Goal: Entertainment & Leisure: Consume media (video, audio)

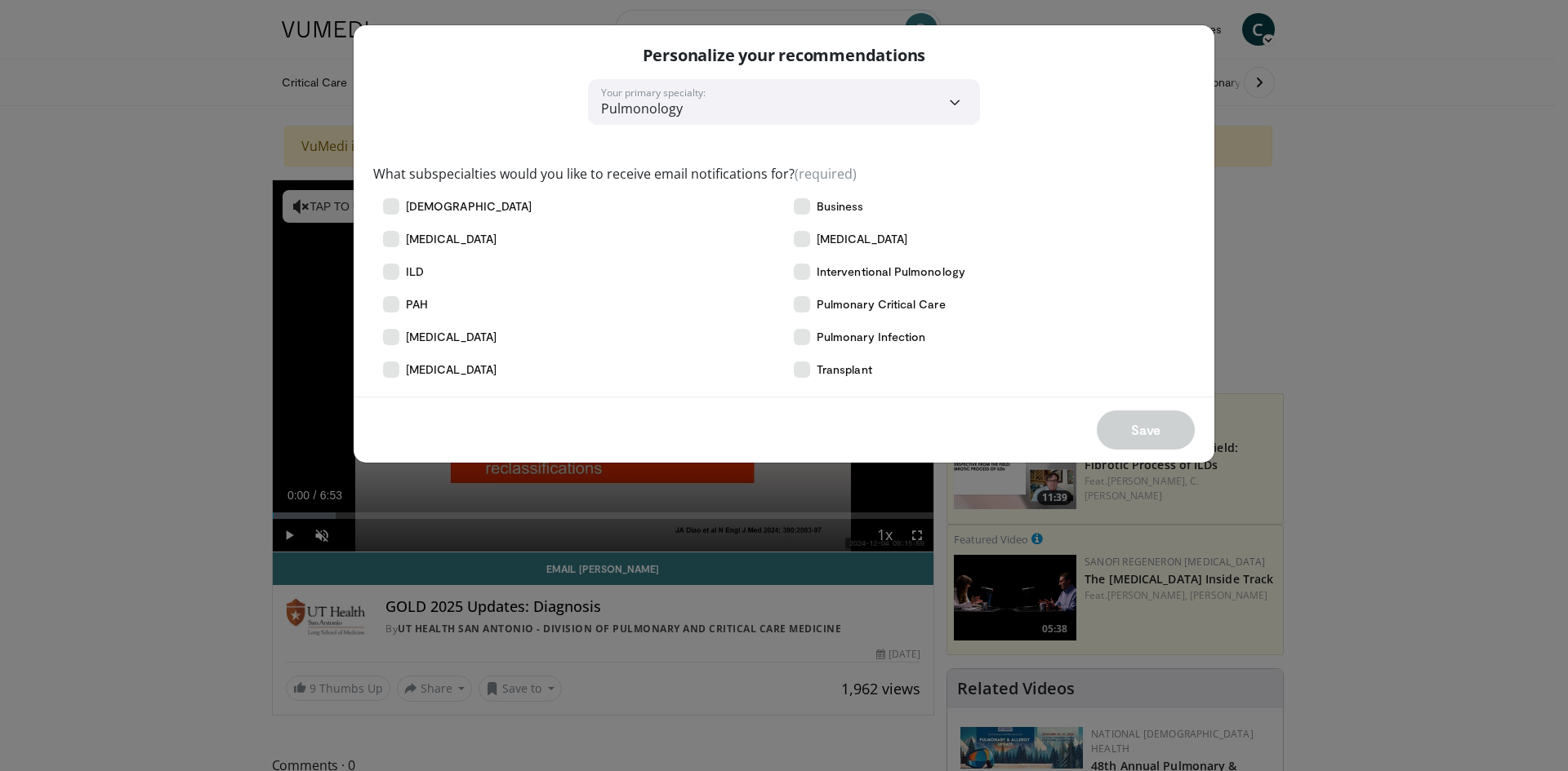
click at [1475, 451] on div "**********" at bounding box center [784, 385] width 1568 height 771
click at [1184, 75] on div "Personalize your recommendations" at bounding box center [784, 52] width 861 height 54
drag, startPoint x: 777, startPoint y: 122, endPoint x: 569, endPoint y: 122, distance: 208.0
click at [665, 122] on form "**********" at bounding box center [784, 243] width 861 height 437
drag, startPoint x: 371, startPoint y: 452, endPoint x: 395, endPoint y: 433, distance: 30.6
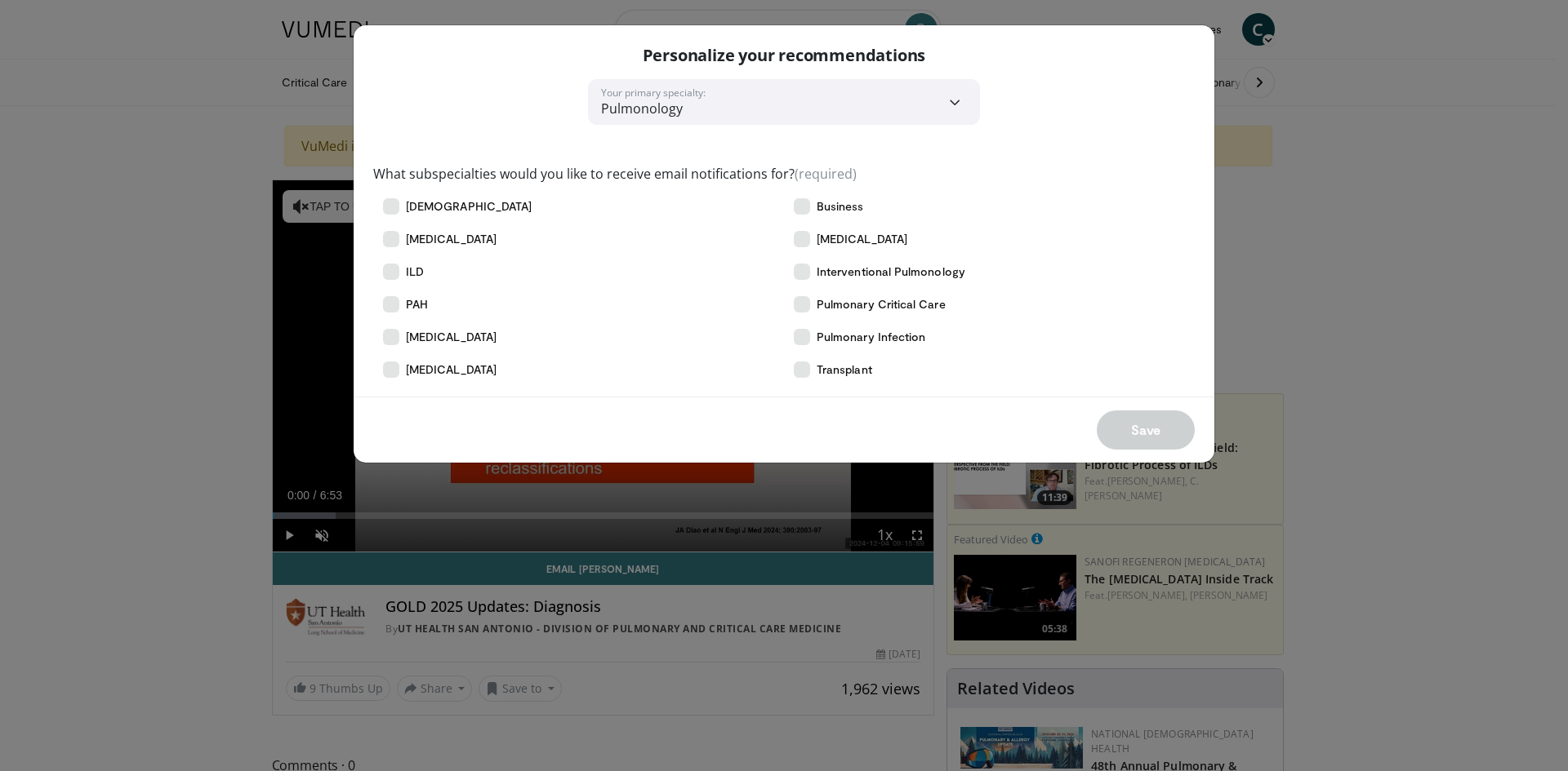
click at [373, 452] on div "Save" at bounding box center [784, 429] width 861 height 66
drag, startPoint x: 395, startPoint y: 433, endPoint x: 468, endPoint y: 302, distance: 150.0
click at [403, 422] on div "Save" at bounding box center [784, 429] width 861 height 66
drag, startPoint x: 562, startPoint y: 35, endPoint x: 1368, endPoint y: 810, distance: 1118.2
click at [1368, 770] on html "Specialties Adult & Family Medicine Allergy, [MEDICAL_DATA], Immunology Anesthe…" at bounding box center [784, 385] width 1568 height 771
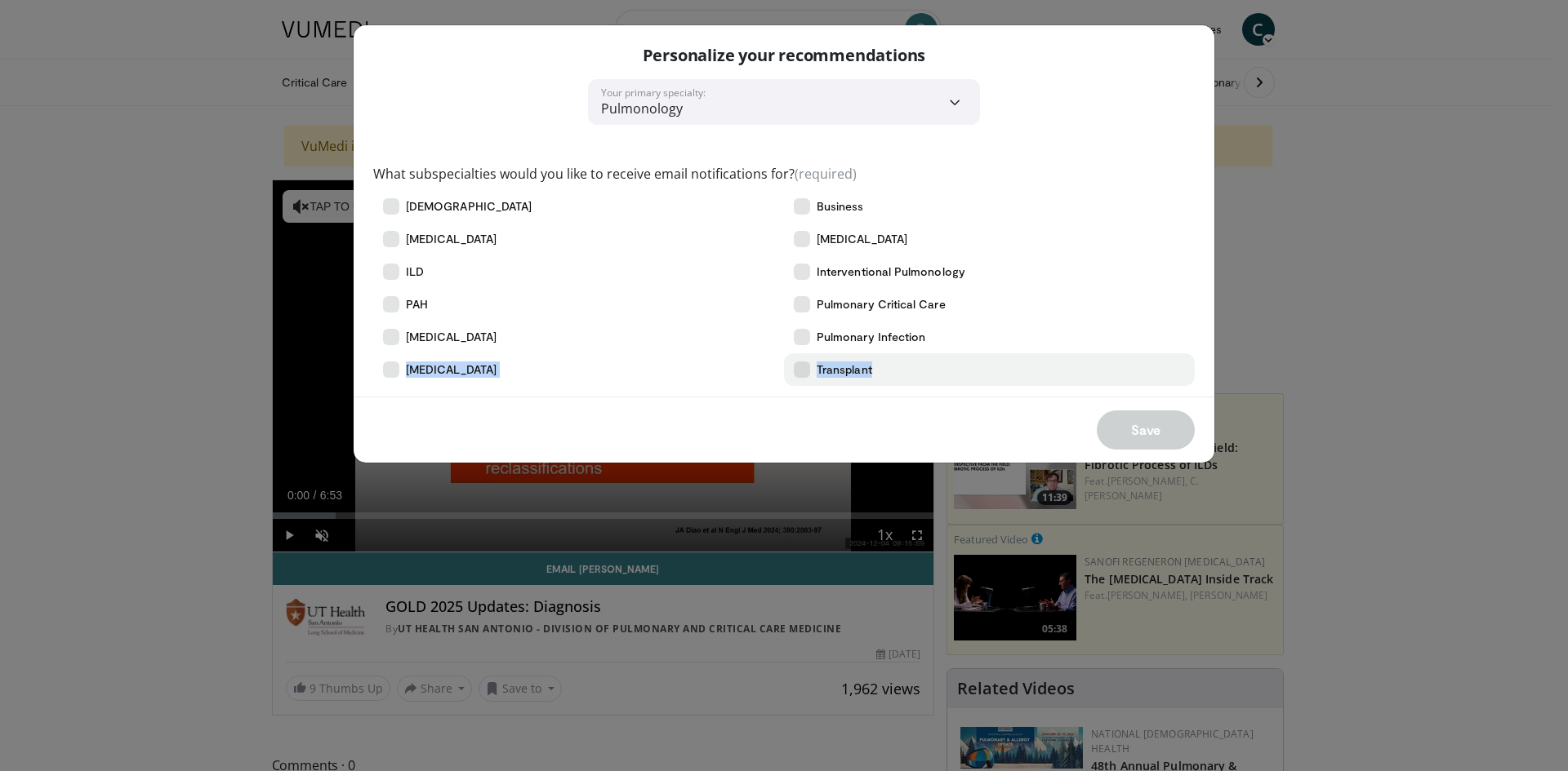
drag, startPoint x: 1128, startPoint y: 351, endPoint x: 1134, endPoint y: 358, distance: 9.2
click at [1135, 357] on div "Abdominal Imaging Acid-Base, Fluid, [MEDICAL_DATA] [MEDICAL_DATA] [MEDICAL_DATA…" at bounding box center [784, 288] width 822 height 196
drag, startPoint x: 1037, startPoint y: 406, endPoint x: 967, endPoint y: 421, distance: 71.6
click at [1021, 412] on div "Save" at bounding box center [784, 429] width 861 height 66
click at [842, 435] on div "Save" at bounding box center [784, 429] width 861 height 66
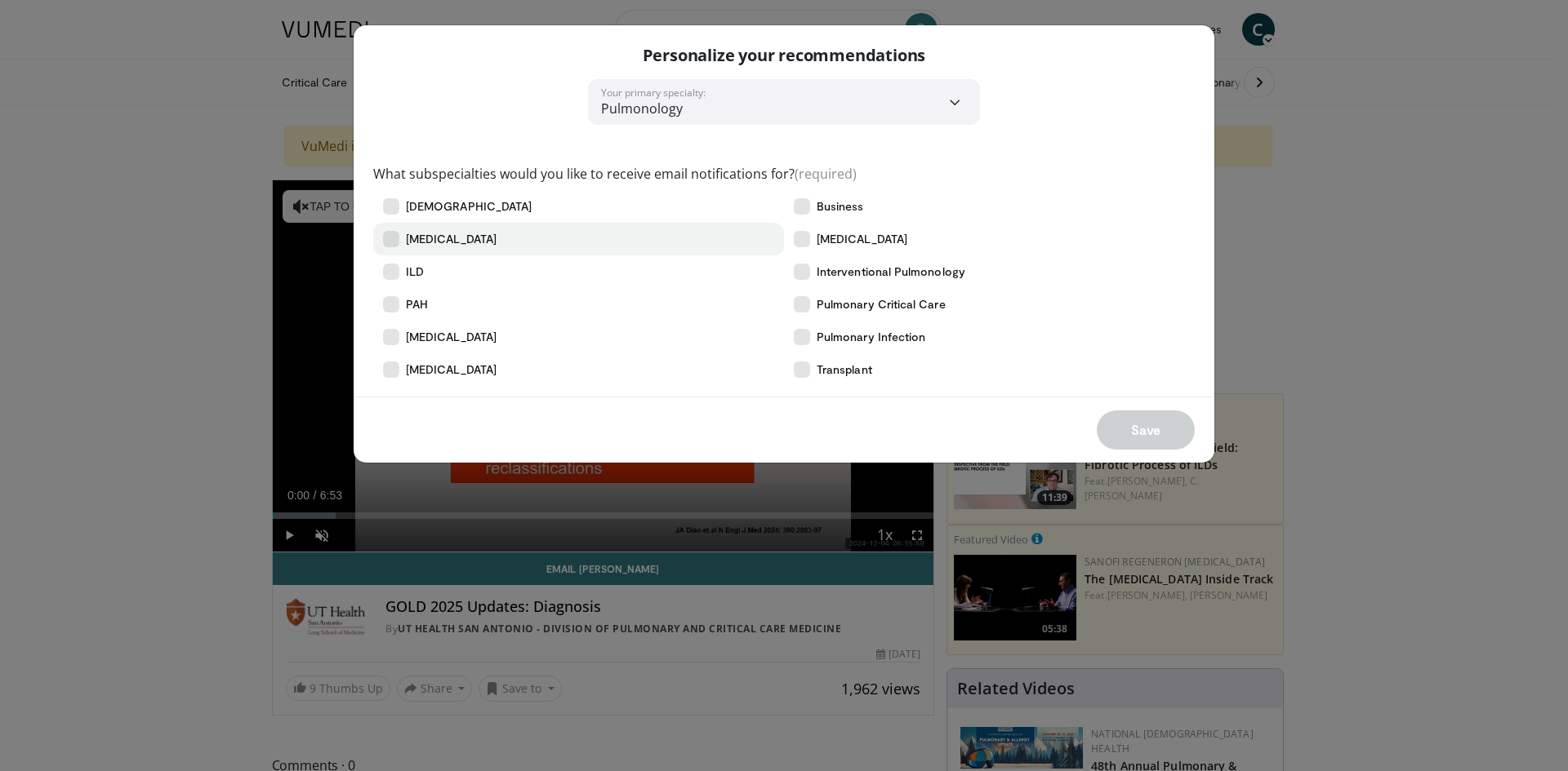
click at [390, 244] on icon at bounding box center [390, 239] width 16 height 16
click at [1169, 421] on button "Save" at bounding box center [1145, 429] width 98 height 39
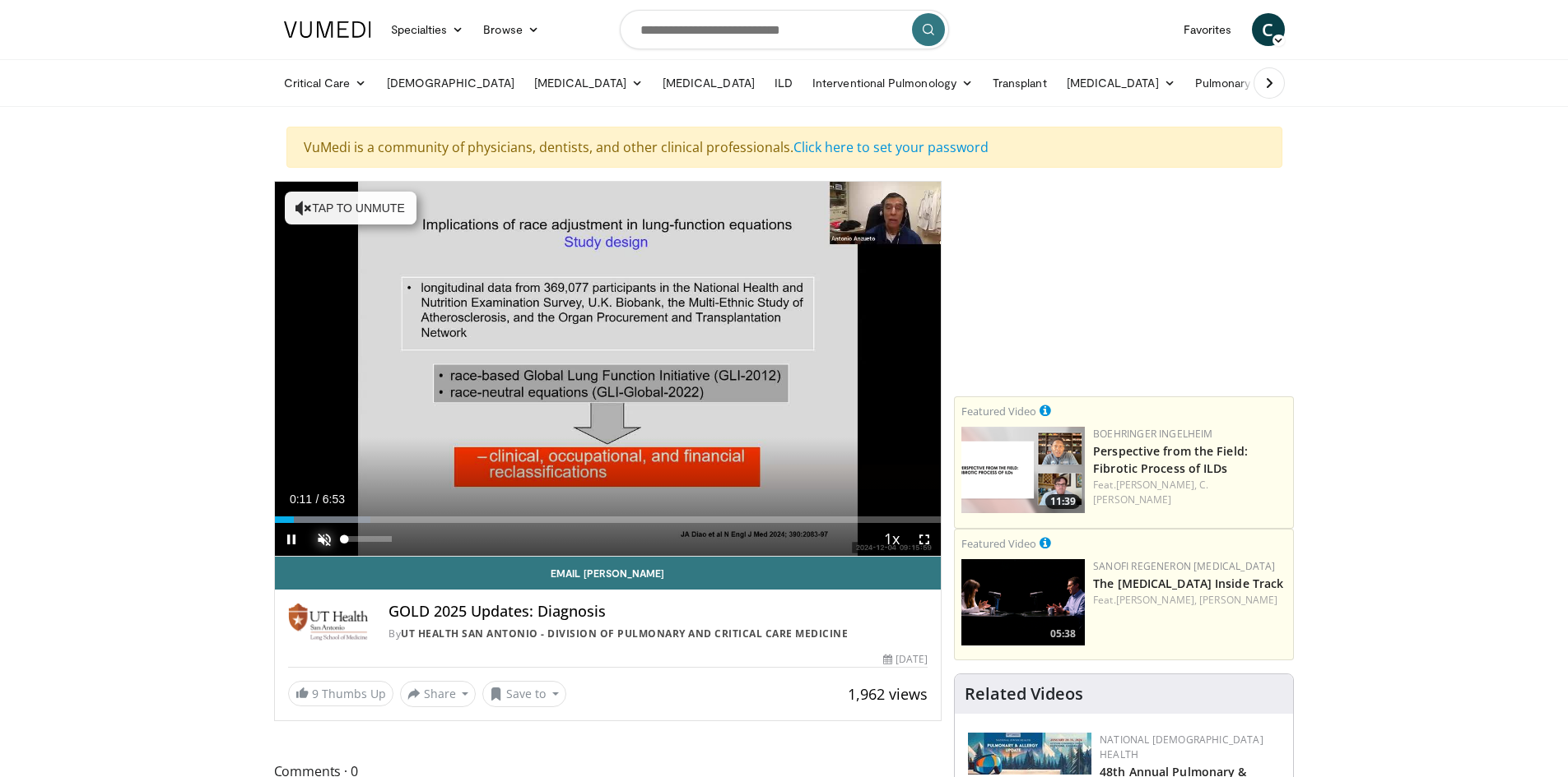
click at [326, 535] on span "Video Player" at bounding box center [325, 540] width 33 height 33
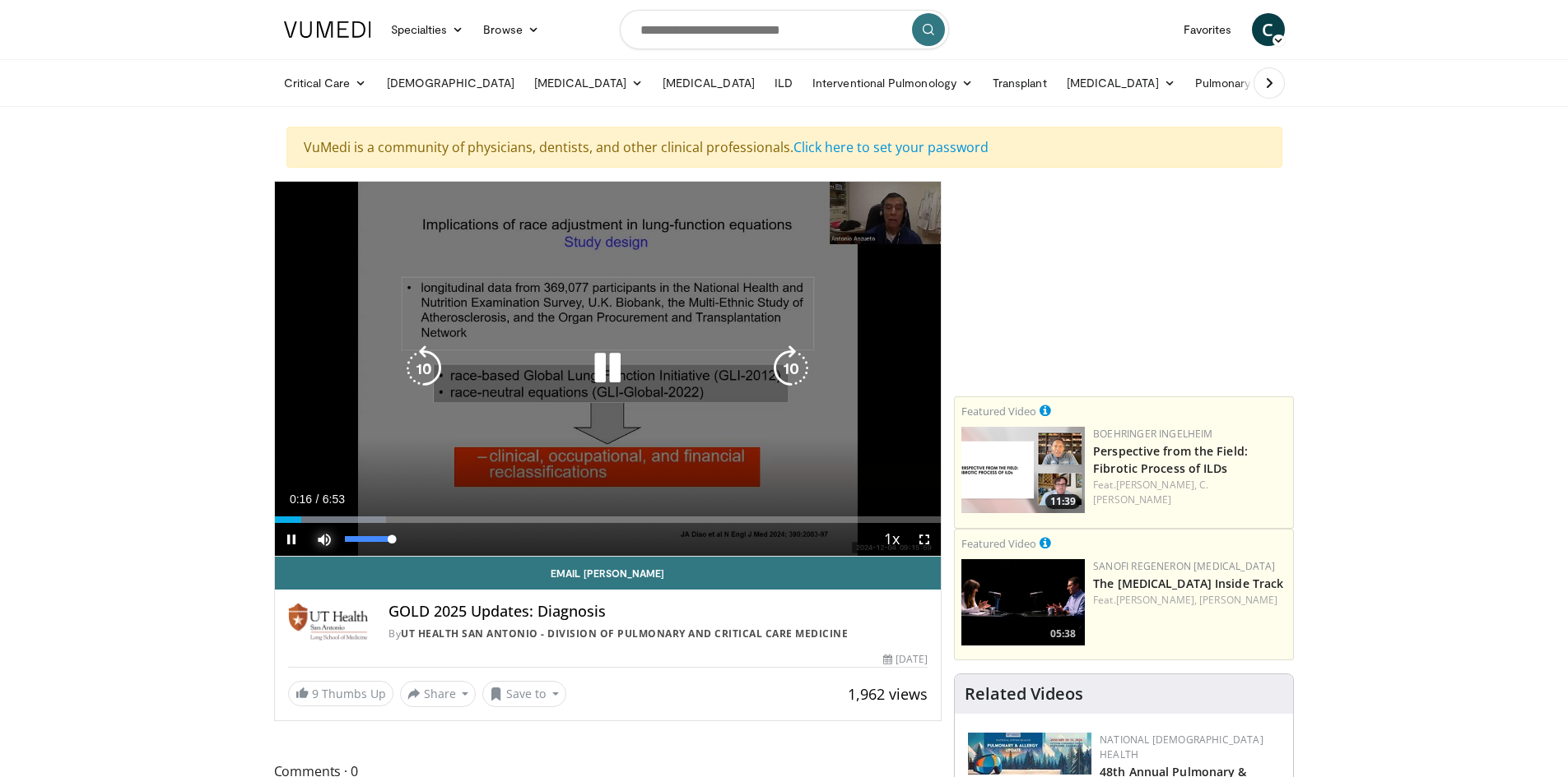
click at [330, 539] on span "Video Player" at bounding box center [325, 540] width 33 height 33
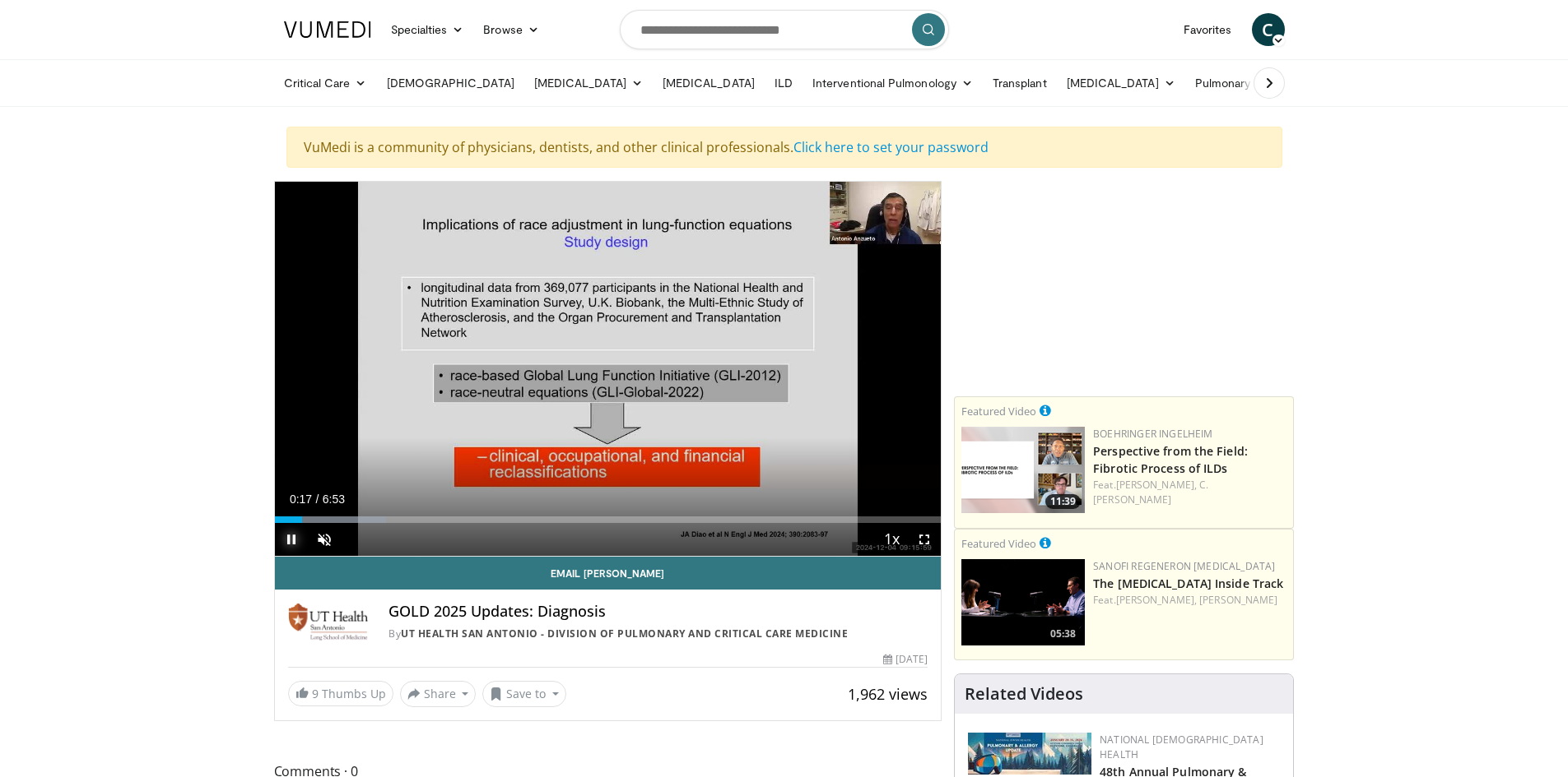
click at [298, 541] on span "Video Player" at bounding box center [291, 540] width 33 height 33
